Goal: Navigation & Orientation: Go to known website

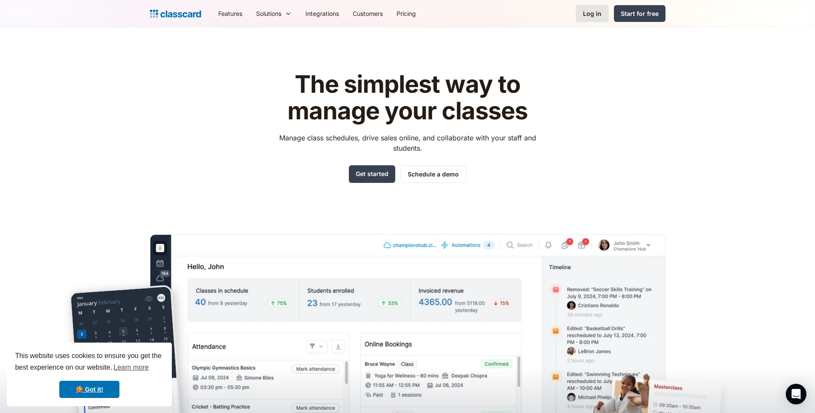
click at [586, 15] on div "Log in" at bounding box center [592, 13] width 18 height 9
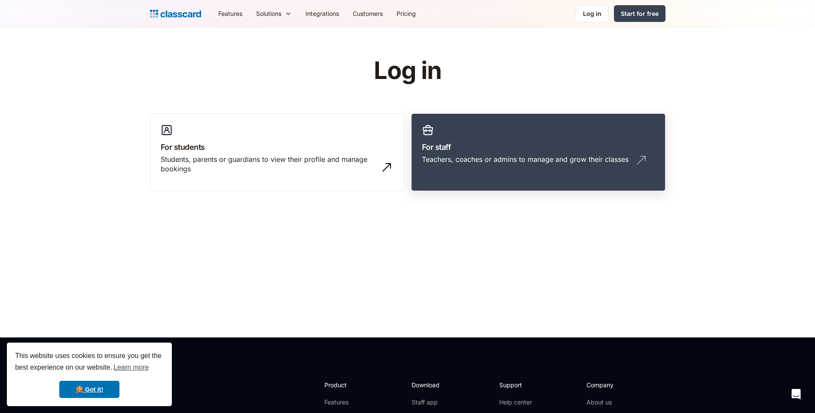
click at [515, 155] on div "Teachers, coaches or admins to manage and grow their classes" at bounding box center [525, 159] width 207 height 9
